Goal: Navigation & Orientation: Find specific page/section

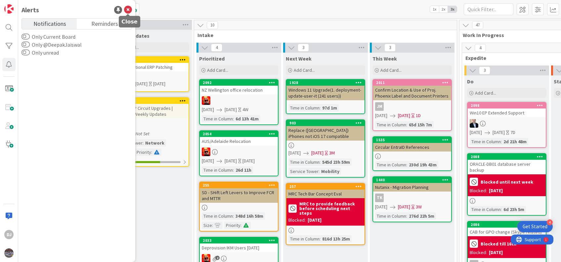
click at [126, 9] on icon at bounding box center [128, 10] width 8 height 8
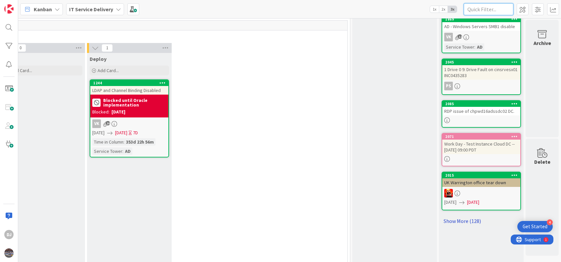
scroll to position [272, 639]
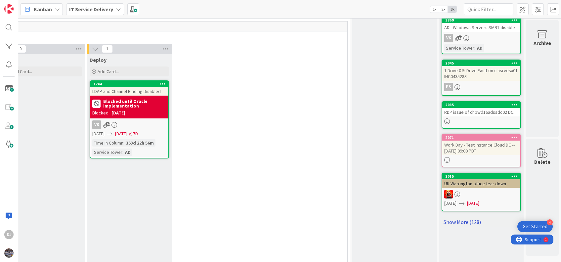
click at [463, 217] on link "Show More (128)" at bounding box center [481, 222] width 79 height 11
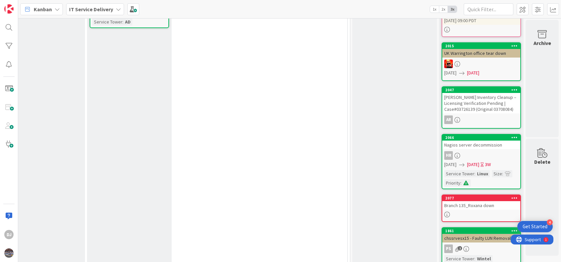
scroll to position [401, 639]
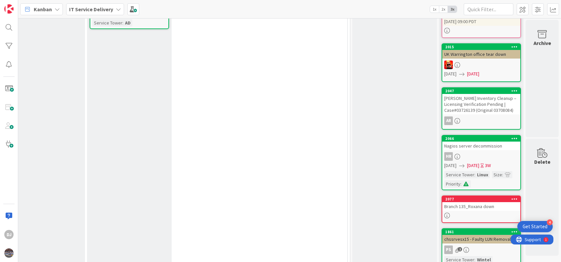
click at [470, 202] on div "Branch 135_Roxana down" at bounding box center [482, 206] width 78 height 9
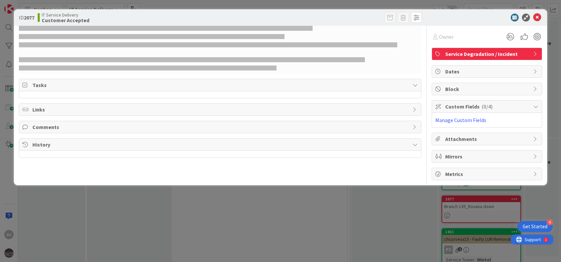
drag, startPoint x: 264, startPoint y: 119, endPoint x: 209, endPoint y: 66, distance: 76.6
click at [209, 66] on div "Owner Service Degradation / Incident Tasks Links Comments History" at bounding box center [220, 103] width 403 height 155
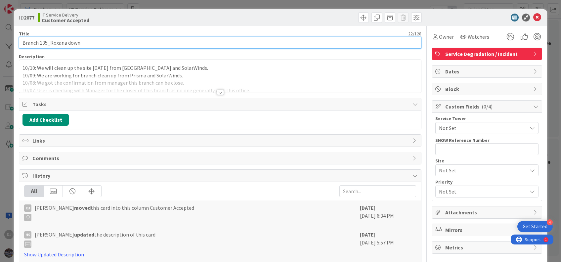
click at [106, 40] on input "Branch 135_Roxana down" at bounding box center [220, 43] width 403 height 12
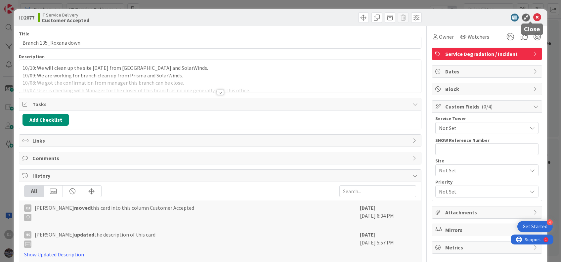
click at [534, 18] on icon at bounding box center [538, 18] width 8 height 8
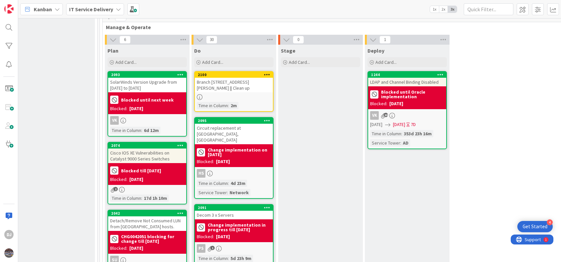
scroll to position [281, 360]
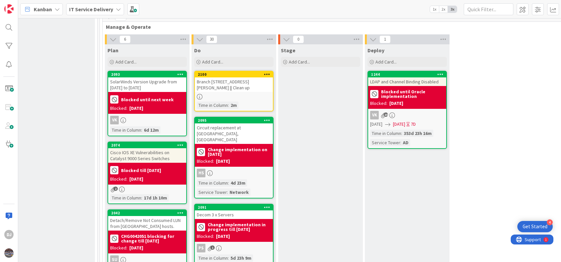
click at [238, 158] on div "Blocked: [DATE]" at bounding box center [234, 161] width 74 height 7
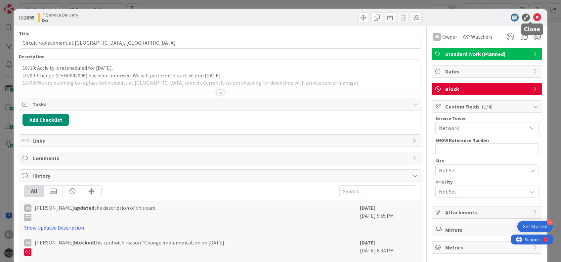
click at [534, 18] on icon at bounding box center [538, 18] width 8 height 8
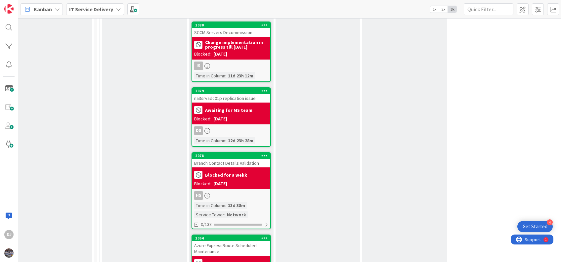
scroll to position [786, 362]
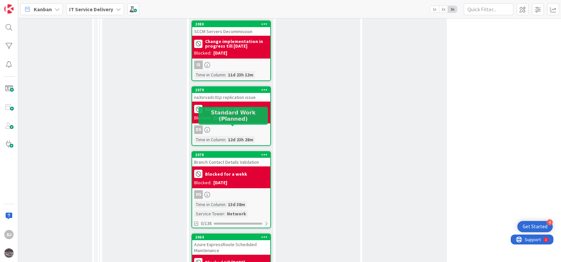
click at [237, 153] on div "2078" at bounding box center [232, 155] width 75 height 5
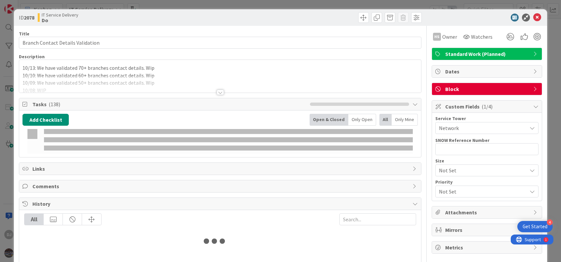
click at [534, 21] on icon at bounding box center [538, 18] width 8 height 8
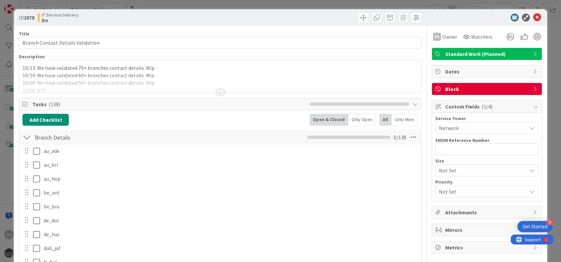
click at [534, 19] on icon at bounding box center [538, 18] width 8 height 8
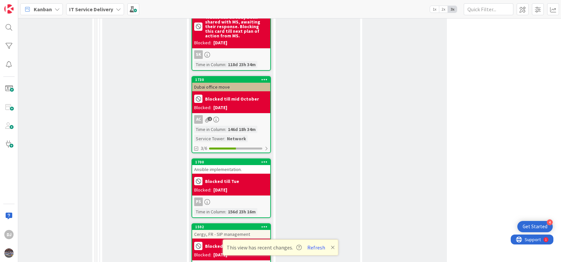
scroll to position [1814, 362]
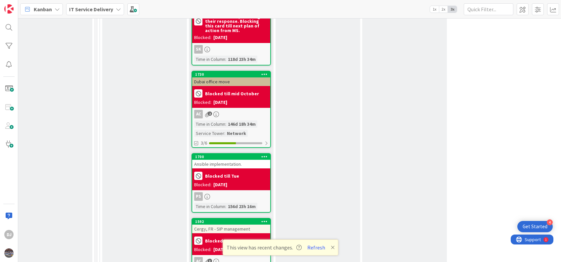
click at [220, 225] on div "Cergy, FR - SIP management" at bounding box center [231, 229] width 78 height 9
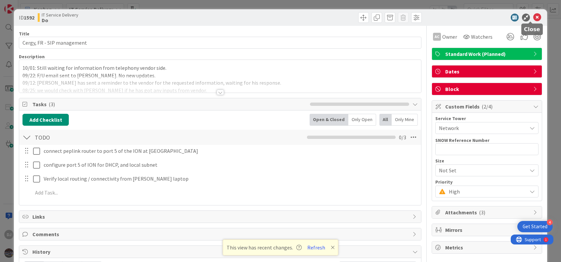
click at [534, 18] on icon at bounding box center [538, 18] width 8 height 8
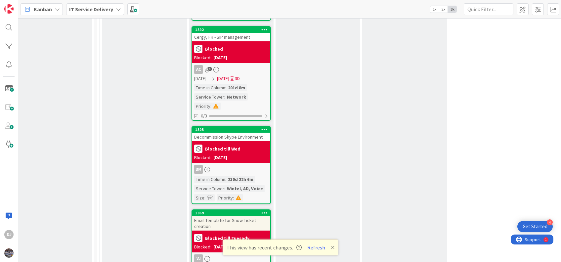
scroll to position [2007, 362]
